Goal: Transaction & Acquisition: Book appointment/travel/reservation

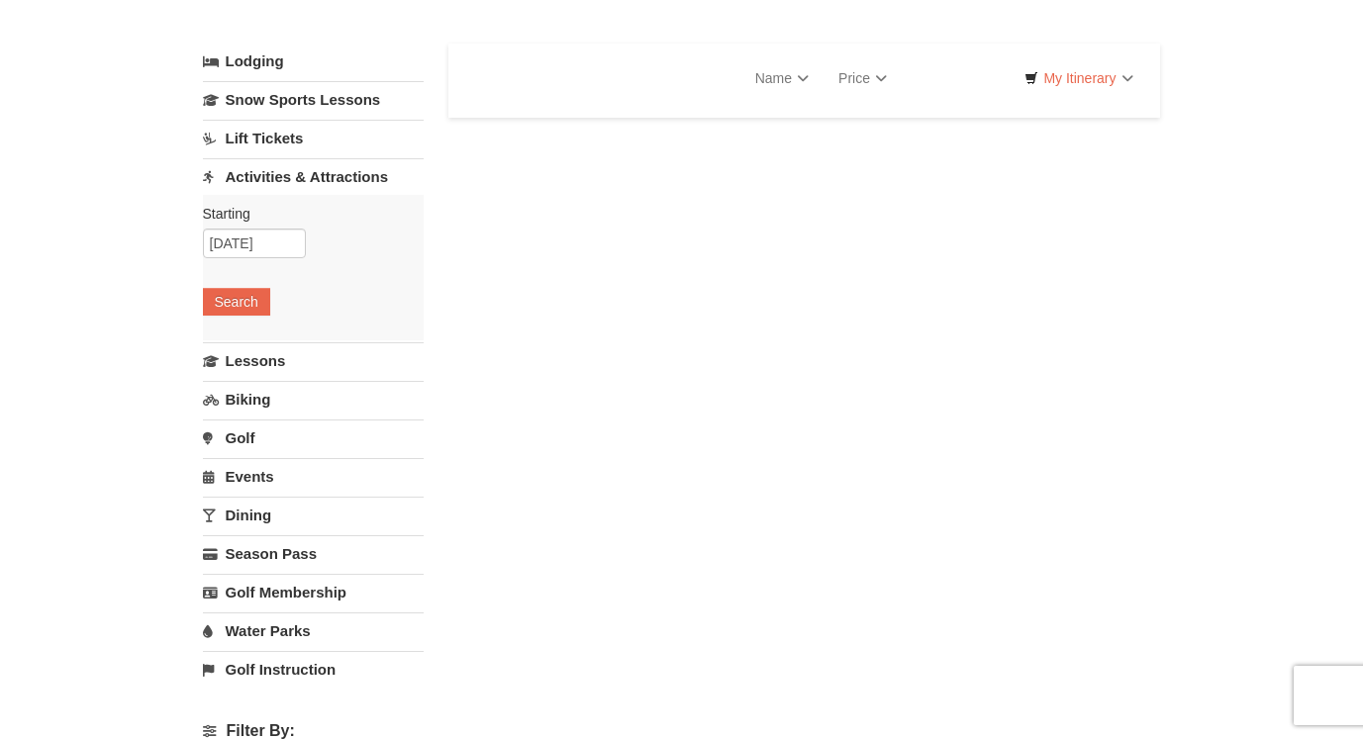
select select "10"
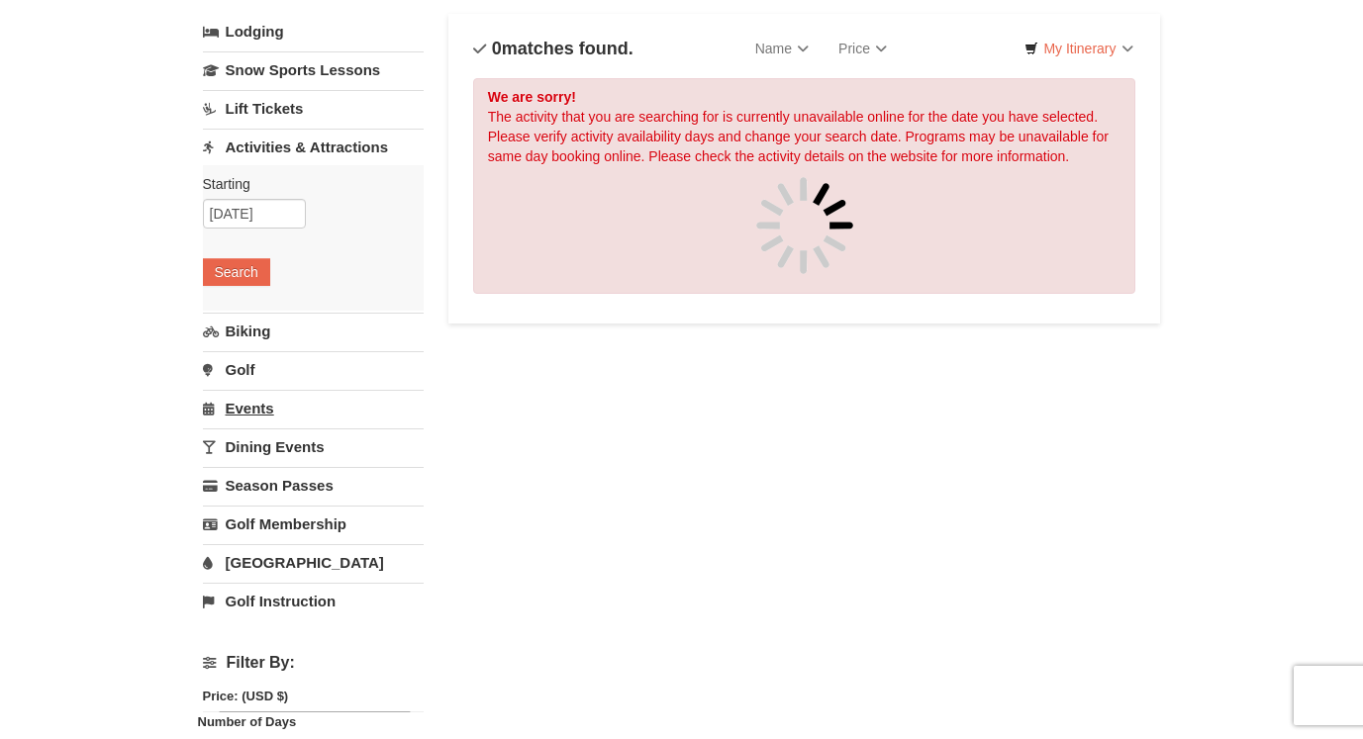
scroll to position [121, 0]
click at [247, 212] on input "10/08/2025" at bounding box center [254, 213] width 103 height 30
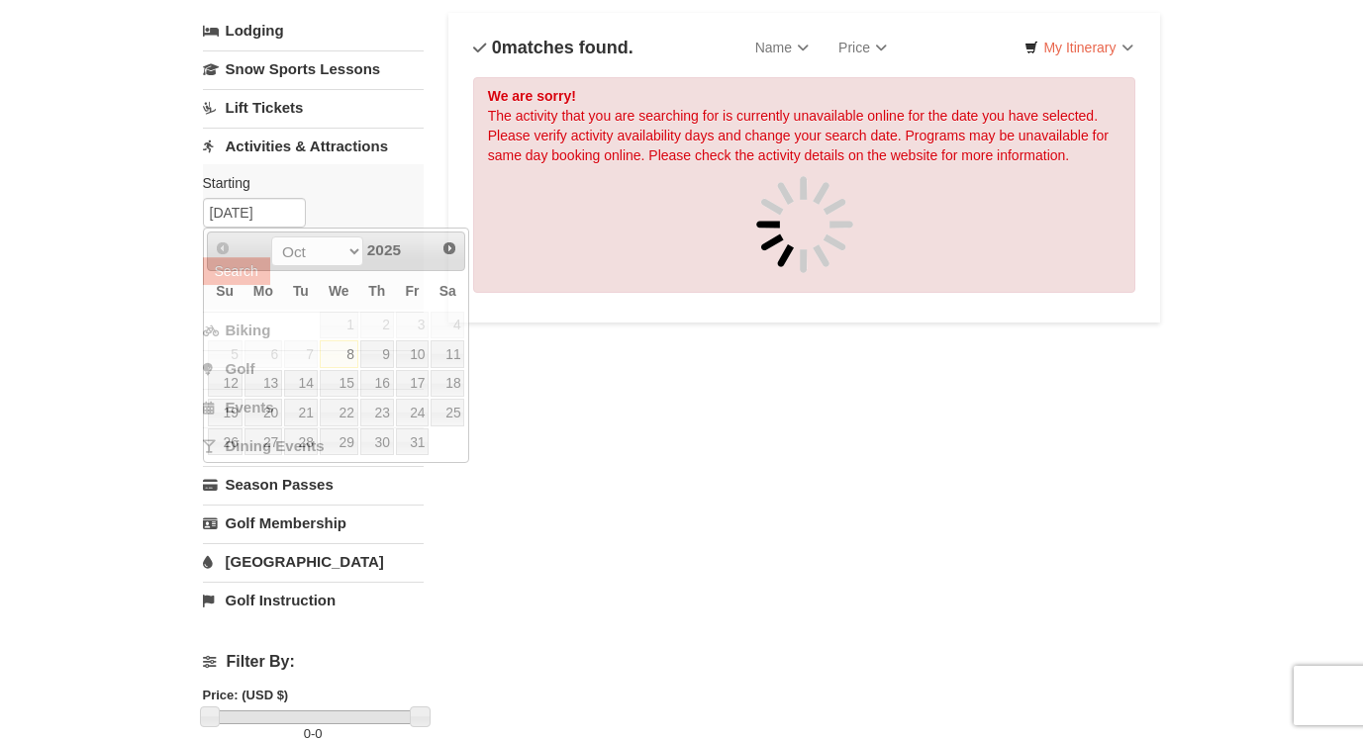
click at [147, 346] on div "× Categories List Filter My Itinerary Questions? 1-540-289-9441 Lodging Arrival…" at bounding box center [681, 623] width 1363 height 1348
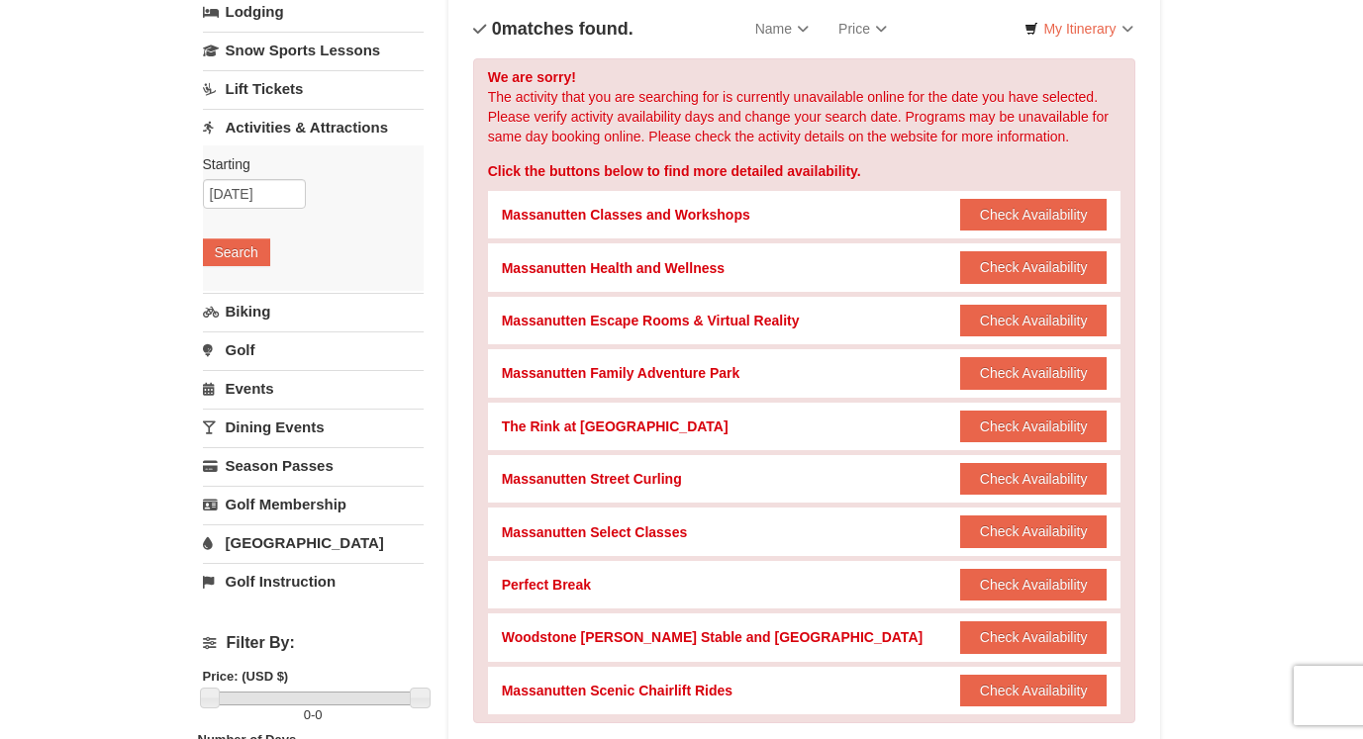
scroll to position [162, 0]
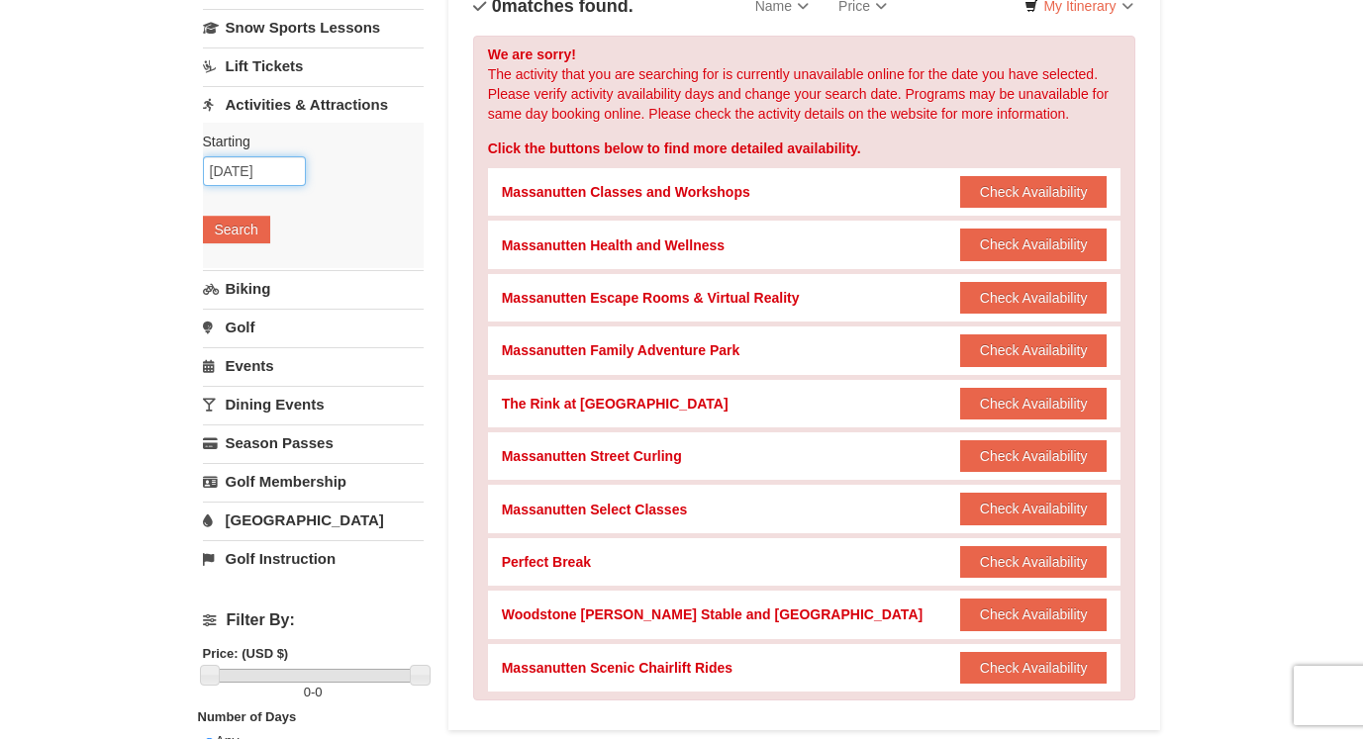
click at [247, 175] on input "10/08/2025" at bounding box center [254, 171] width 103 height 30
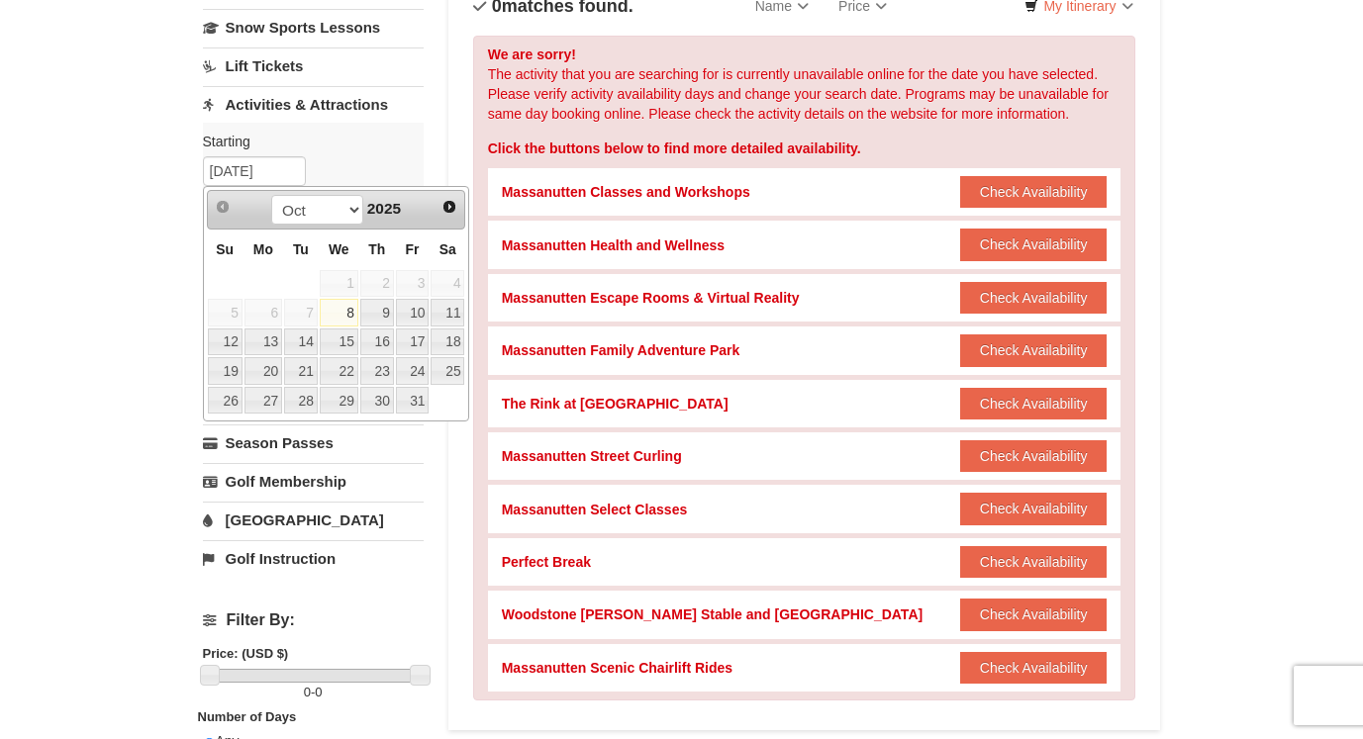
click at [395, 308] on td "9" at bounding box center [377, 313] width 36 height 30
type input "[DATE]"
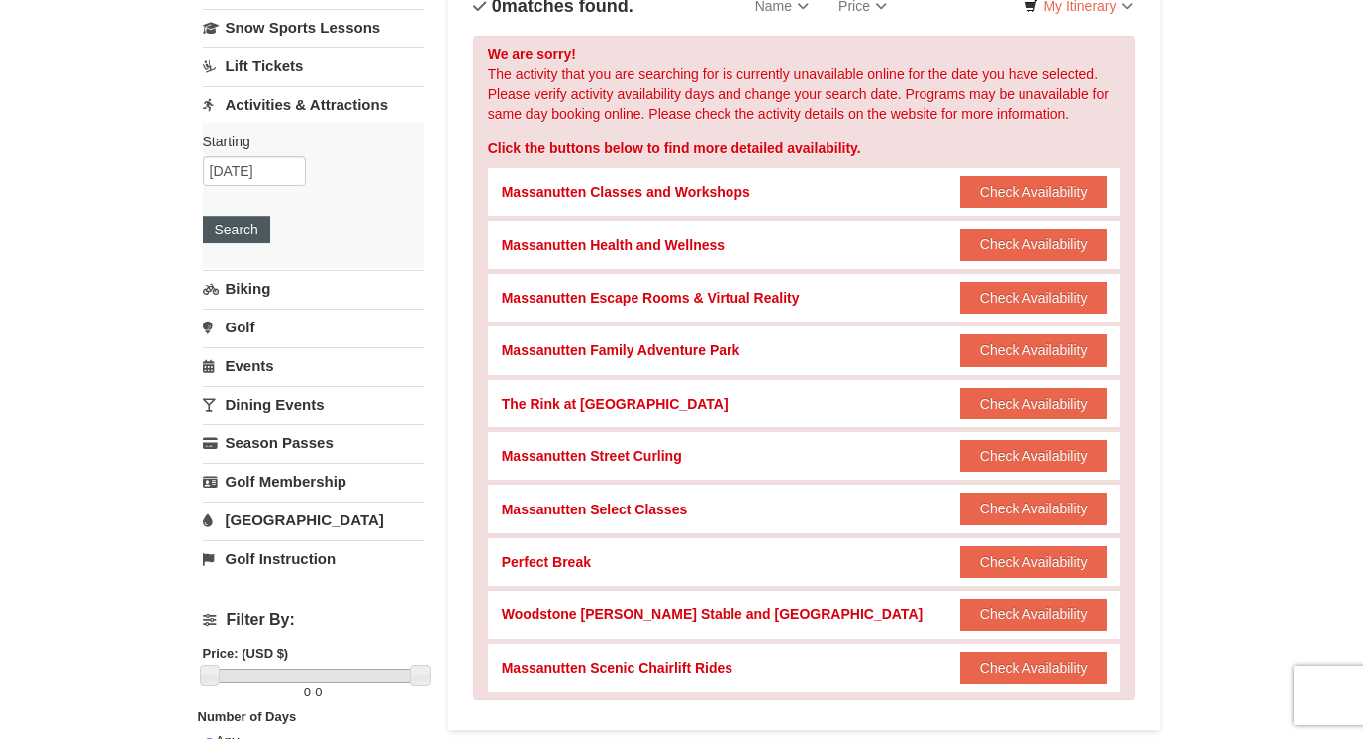
click at [239, 221] on button "Search" at bounding box center [236, 230] width 67 height 28
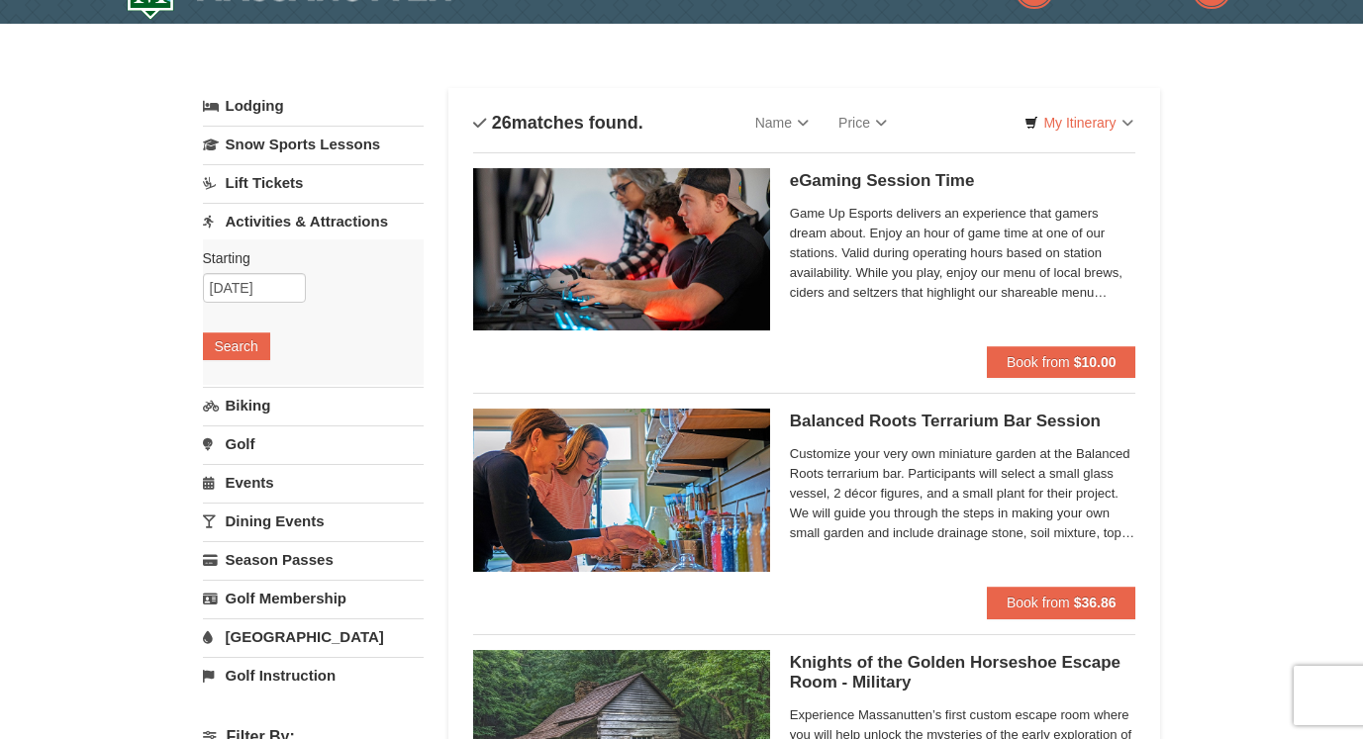
scroll to position [788, 0]
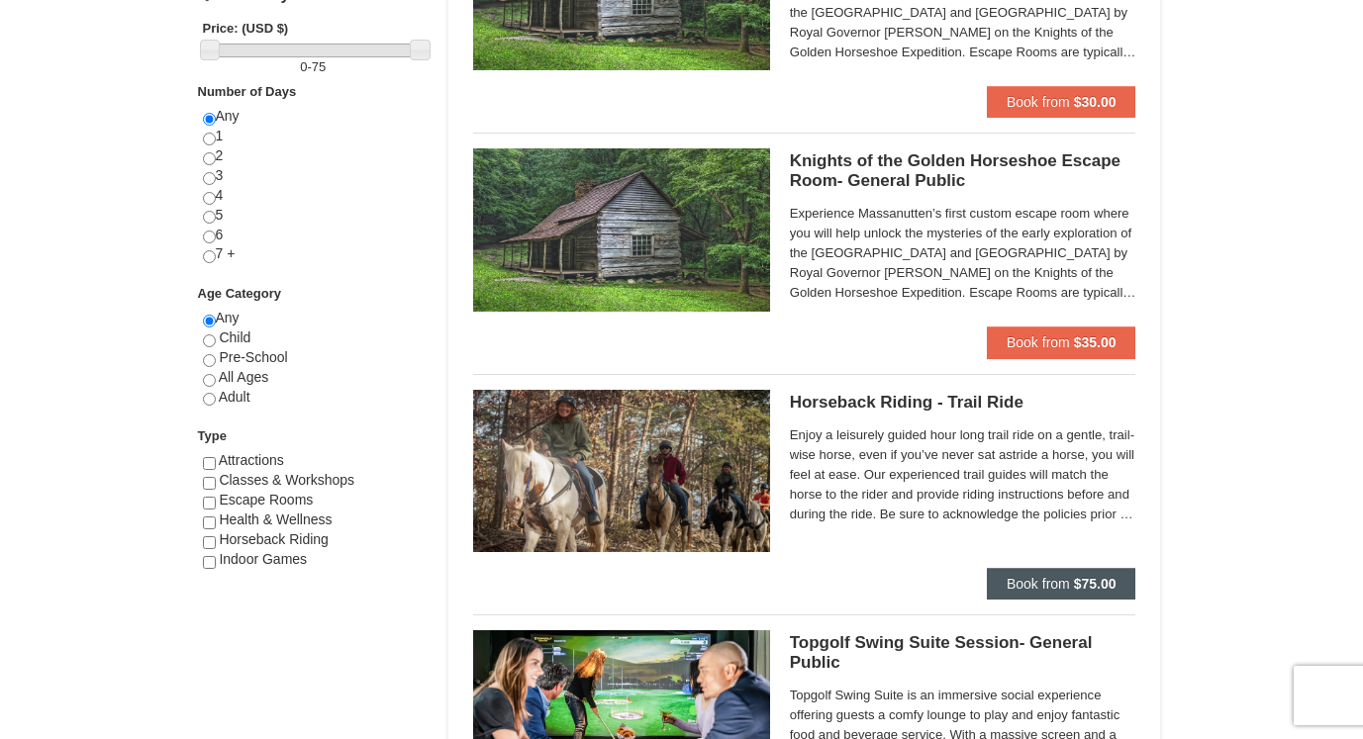
click at [1057, 583] on span "Book from" at bounding box center [1038, 584] width 63 height 16
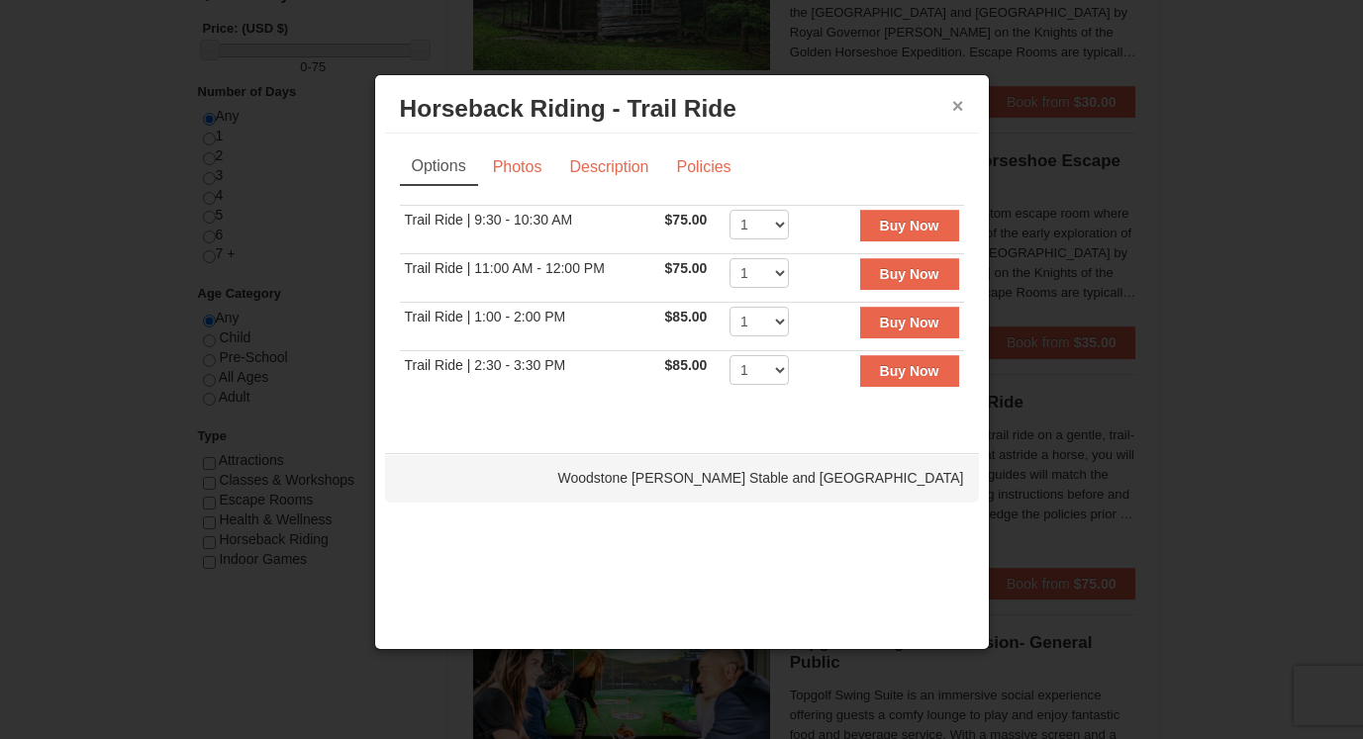
click at [952, 106] on button "×" at bounding box center [958, 106] width 12 height 20
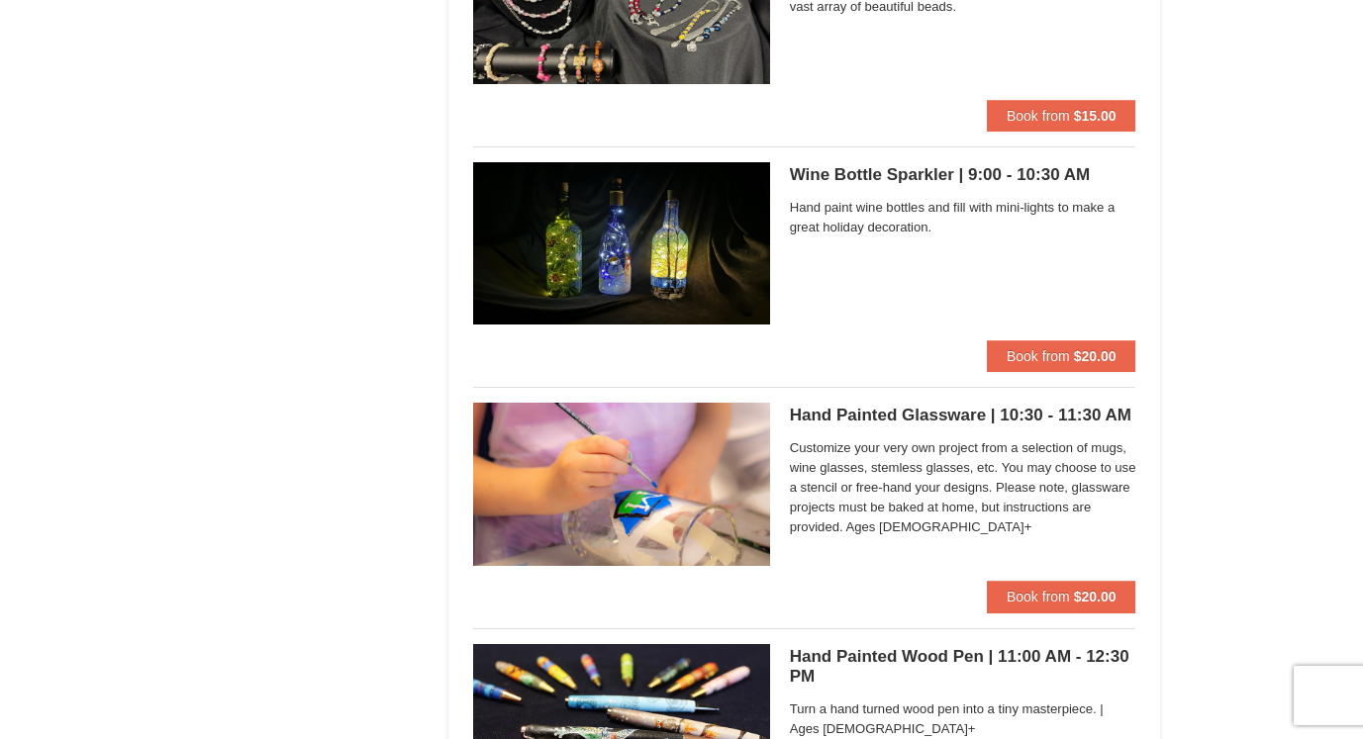
scroll to position [3140, 0]
